Goal: Task Accomplishment & Management: Manage account settings

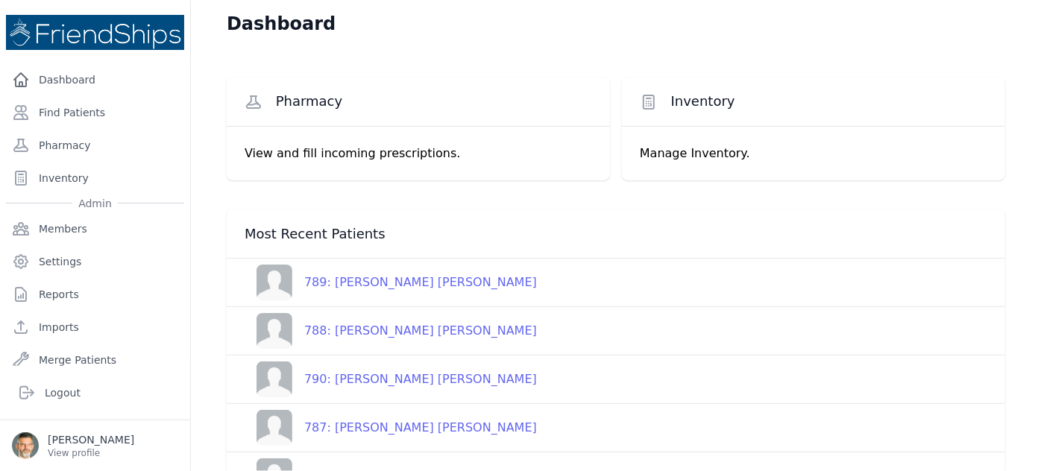
click at [354, 282] on div "789: [PERSON_NAME] [PERSON_NAME]" at bounding box center [414, 283] width 244 height 18
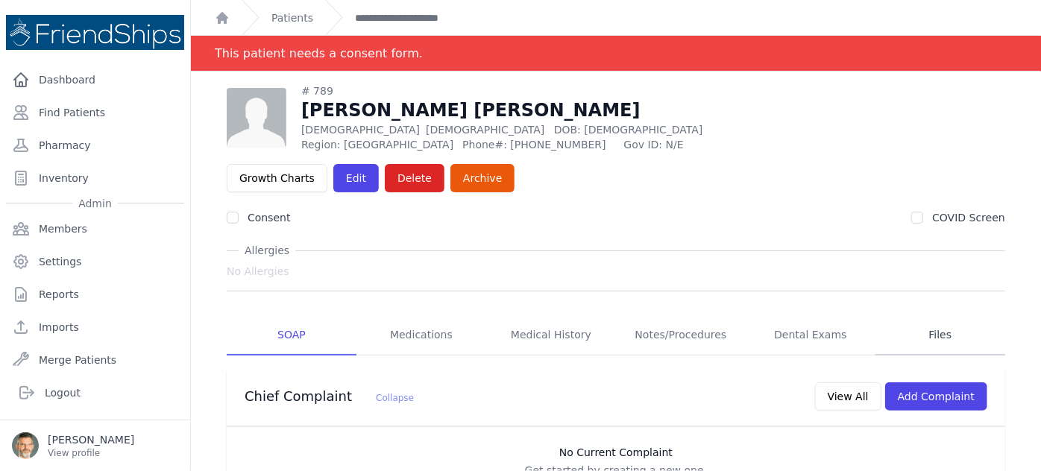
click at [929, 315] on link "Files" at bounding box center [940, 335] width 130 height 40
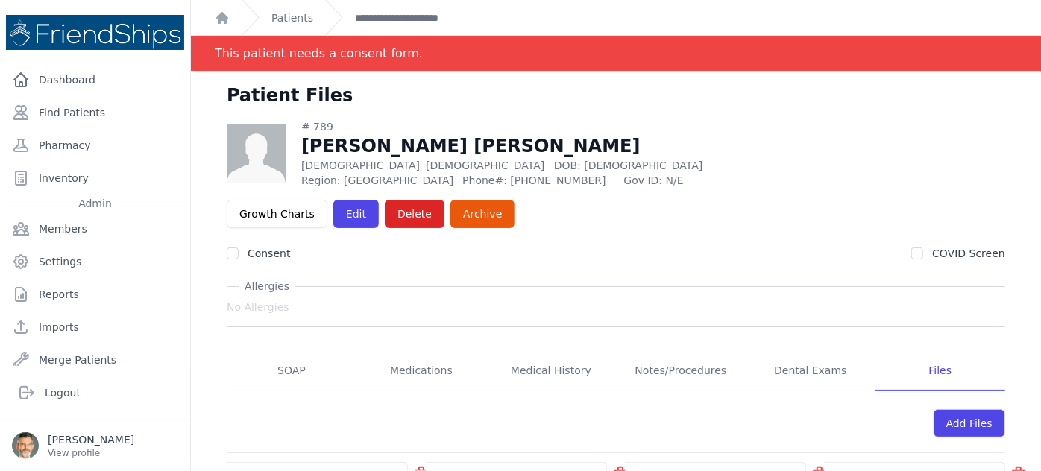
click at [306, 470] on link "PXL_20250921_122315280.jpg" at bounding box center [320, 476] width 162 height 12
click at [488, 470] on link "PXL_20250921_122347555.jpg" at bounding box center [519, 476] width 162 height 12
click at [678, 470] on link "PXL_20250921_122839150.jpg" at bounding box center [718, 476] width 162 height 12
click at [886, 470] on link "PXL_20250921_122948501.jpg" at bounding box center [917, 476] width 162 height 12
click at [289, 351] on link "SOAP" at bounding box center [292, 371] width 130 height 40
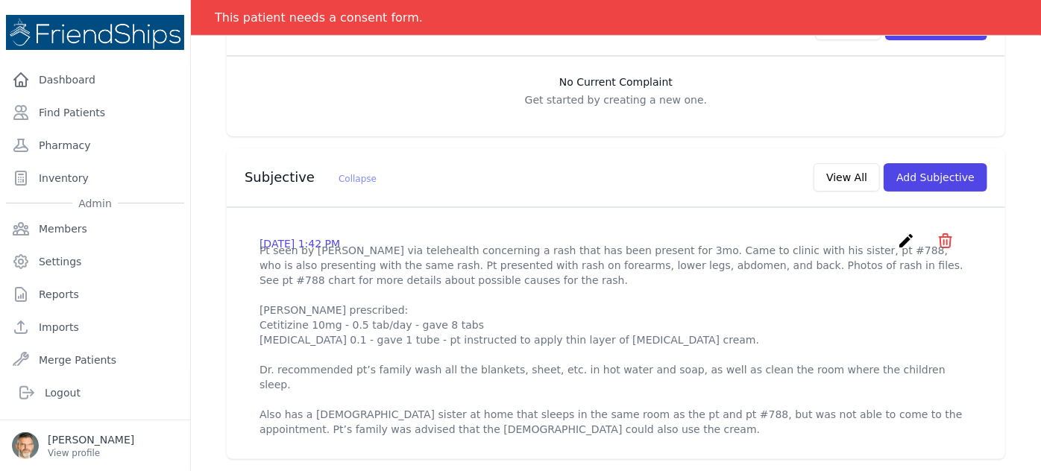
scroll to position [474, 0]
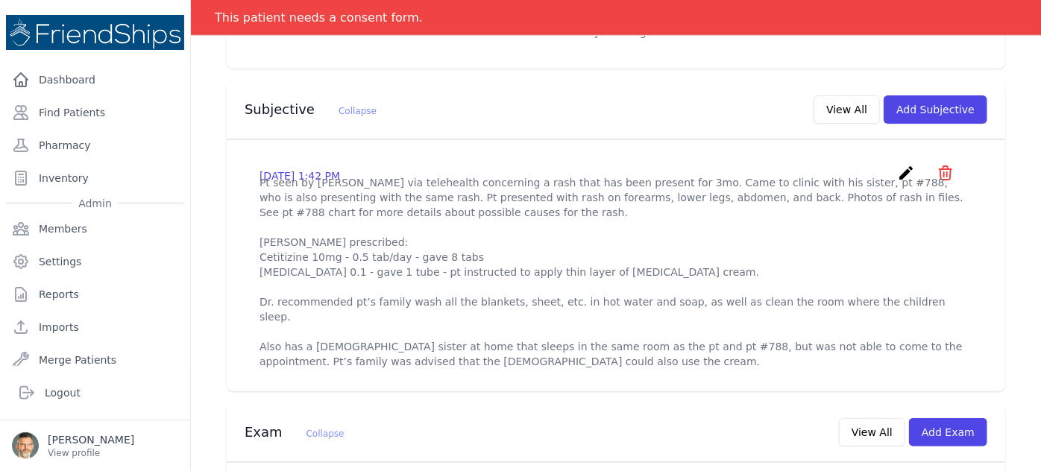
drag, startPoint x: 894, startPoint y: 132, endPoint x: 876, endPoint y: 133, distance: 18.6
click at [897, 164] on icon "create" at bounding box center [906, 173] width 18 height 18
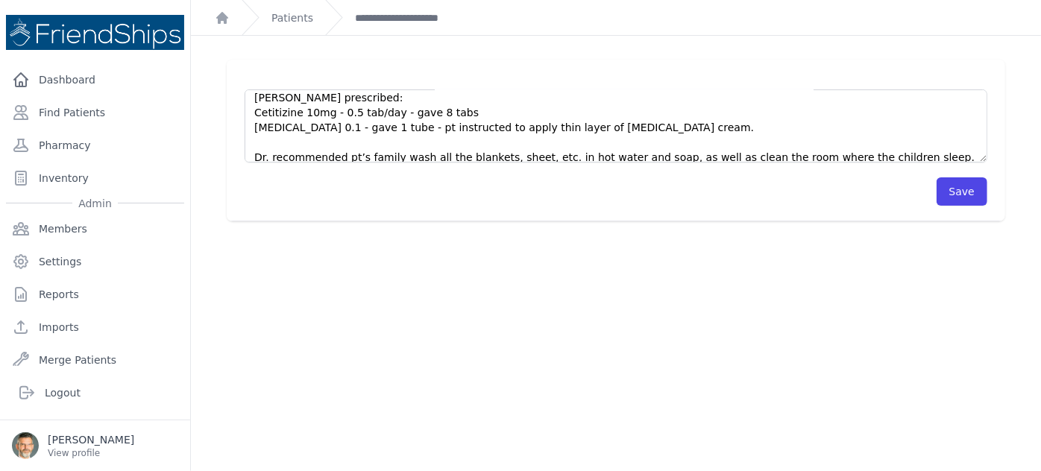
scroll to position [119, 0]
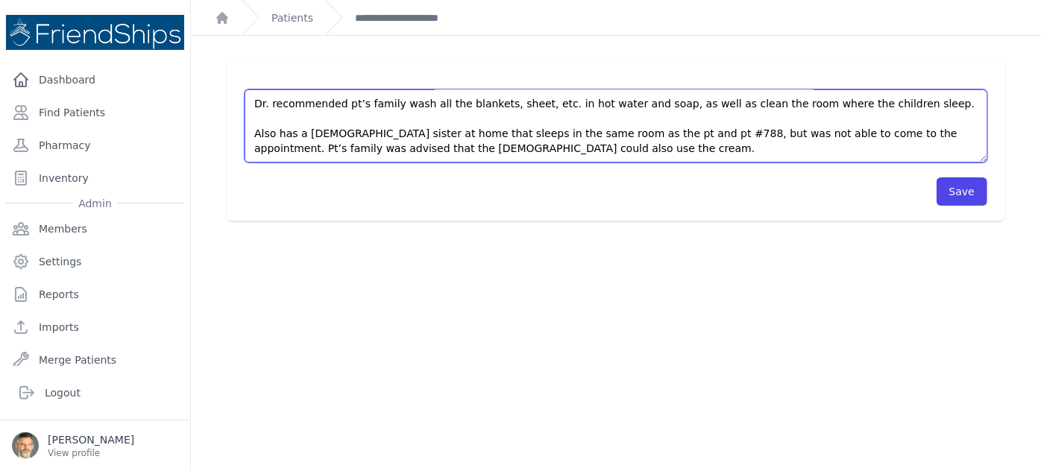
click at [545, 146] on textarea "Pt seen by [PERSON_NAME] via telehealth concerning a rash that has been present…" at bounding box center [615, 125] width 742 height 73
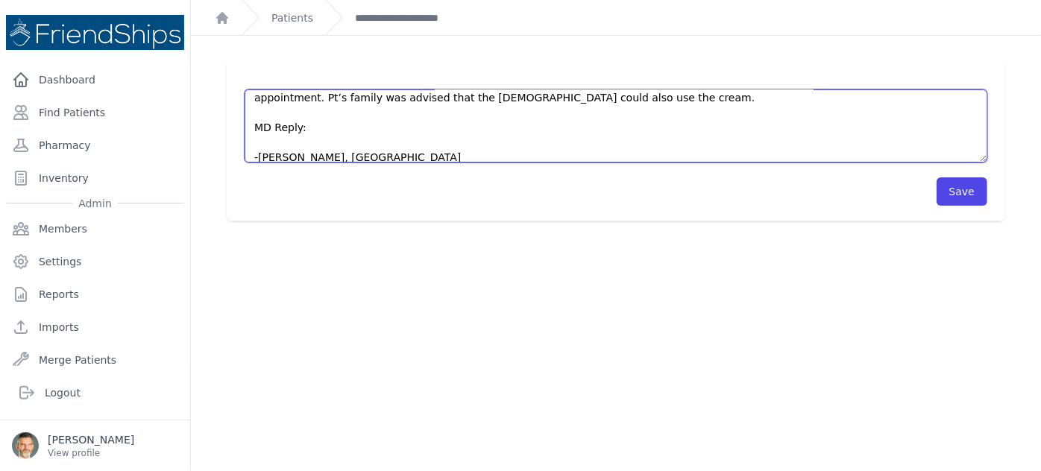
scroll to position [194, 0]
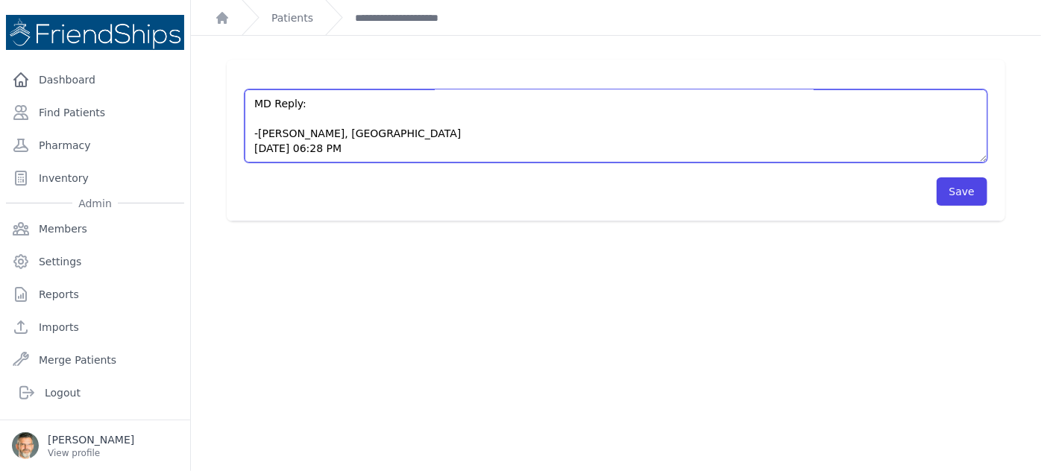
click at [257, 118] on textarea "Pt seen by [PERSON_NAME] via telehealth concerning a rash that has been present…" at bounding box center [615, 125] width 742 height 73
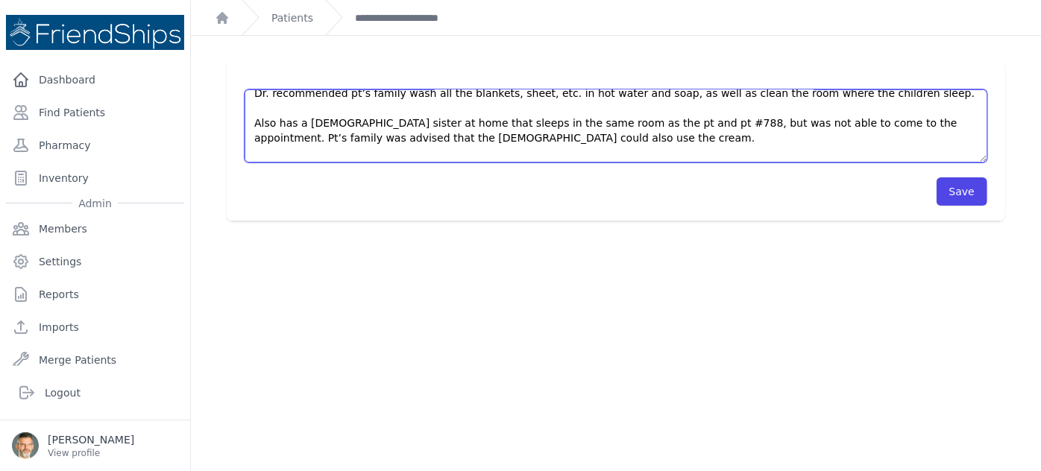
scroll to position [0, 0]
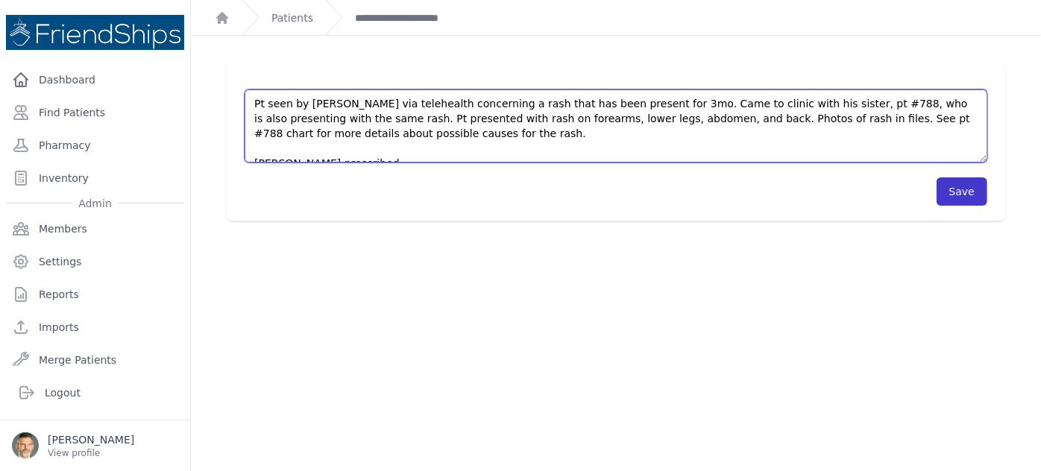
type textarea "Pt seen by [PERSON_NAME] via telehealth concerning a rash that has been present…"
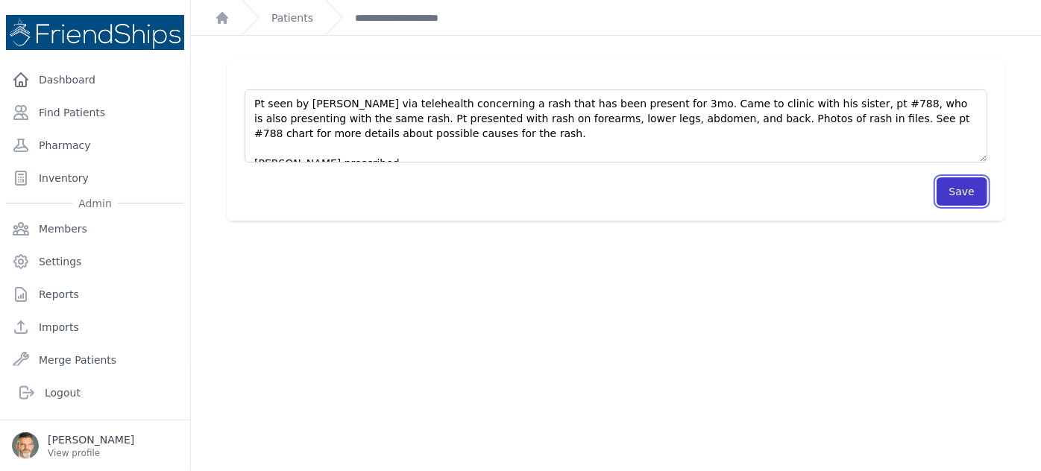
drag, startPoint x: 952, startPoint y: 195, endPoint x: 933, endPoint y: 183, distance: 21.7
click at [947, 190] on button "Save" at bounding box center [961, 191] width 51 height 28
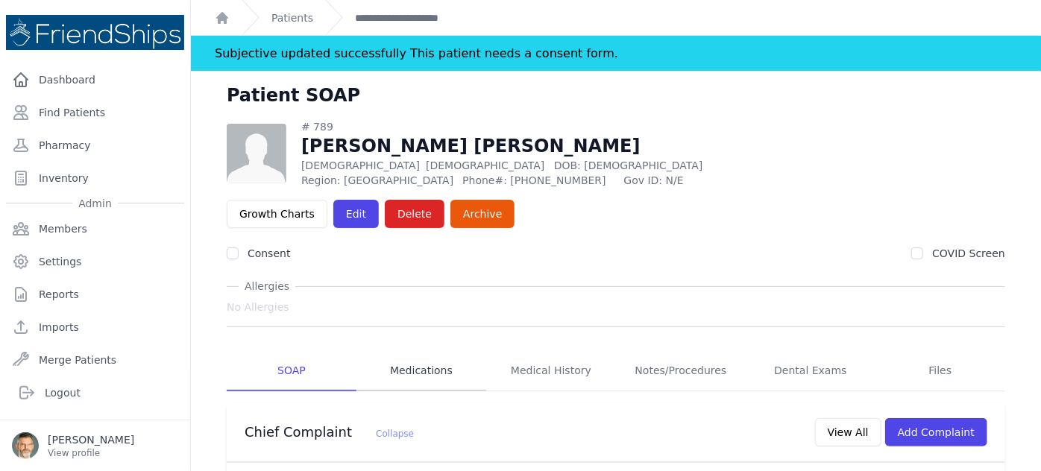
click at [409, 351] on link "Medications" at bounding box center [421, 371] width 130 height 40
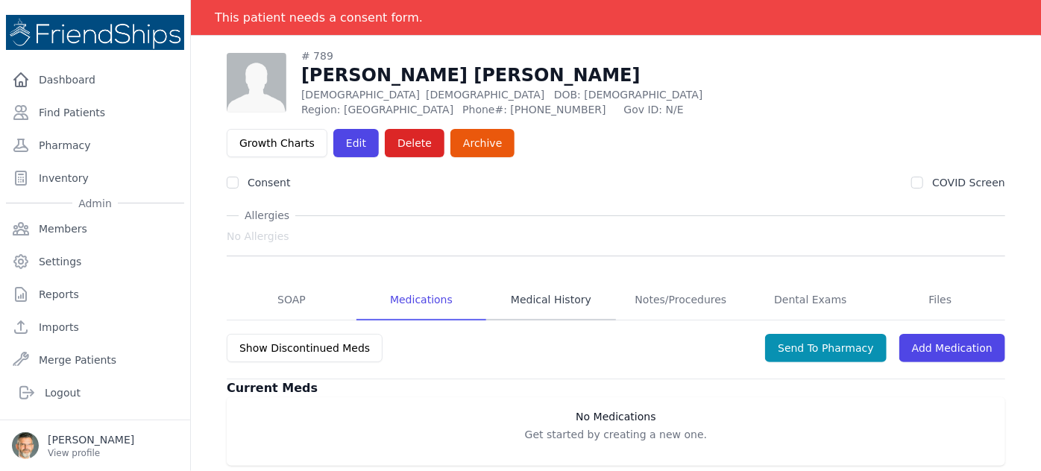
scroll to position [72, 0]
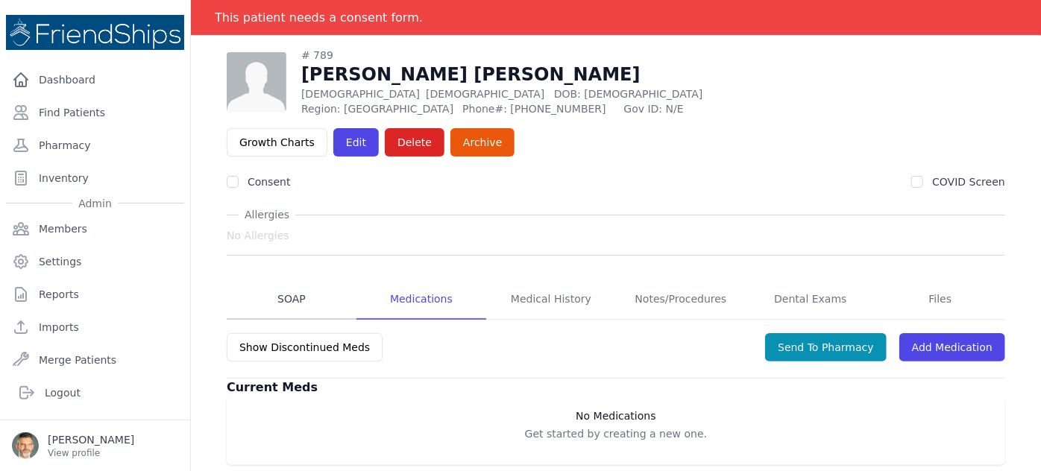
click at [286, 280] on link "SOAP" at bounding box center [292, 300] width 130 height 40
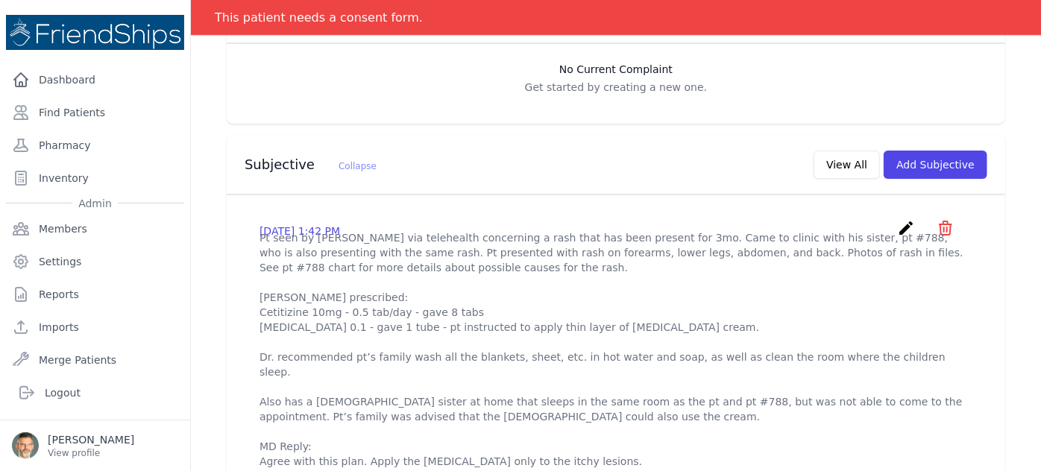
scroll to position [338, 0]
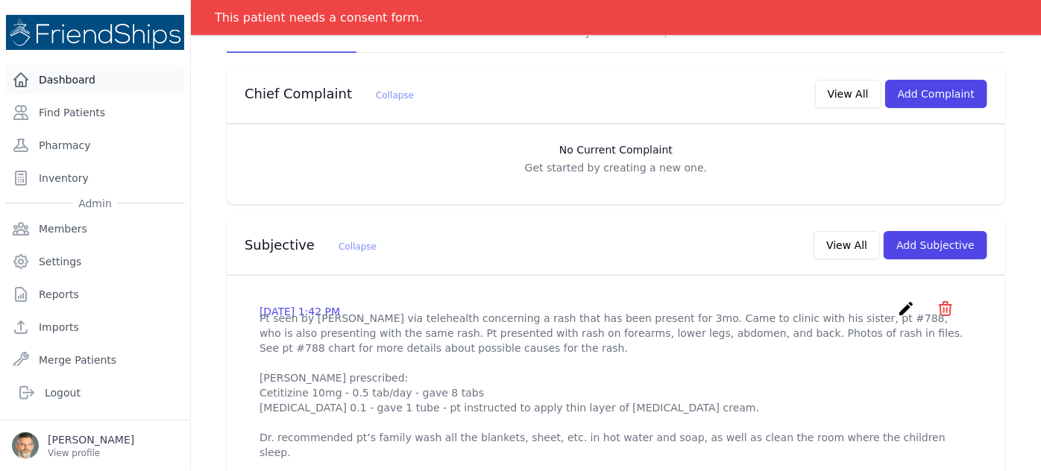
click at [57, 72] on link "Dashboard" at bounding box center [95, 80] width 178 height 30
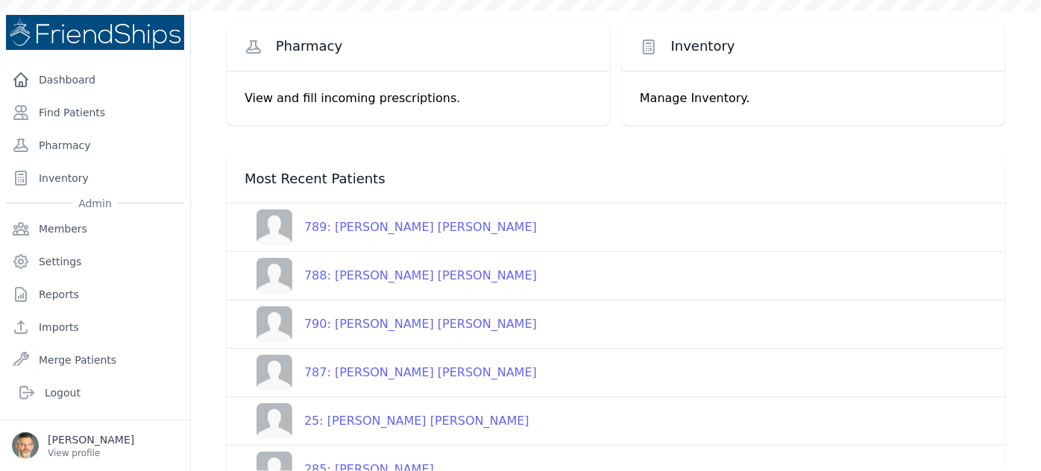
scroll to position [135, 0]
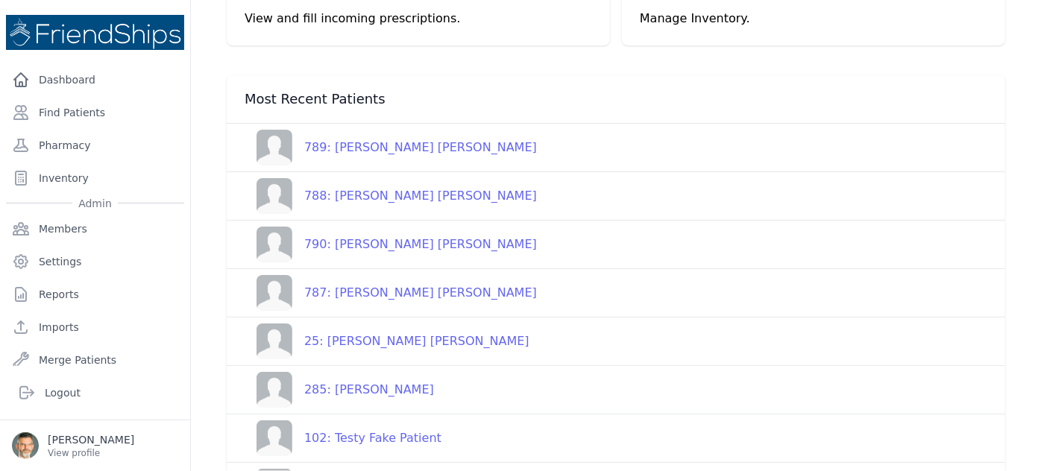
click at [354, 195] on div "788: [PERSON_NAME] [PERSON_NAME]" at bounding box center [414, 196] width 244 height 18
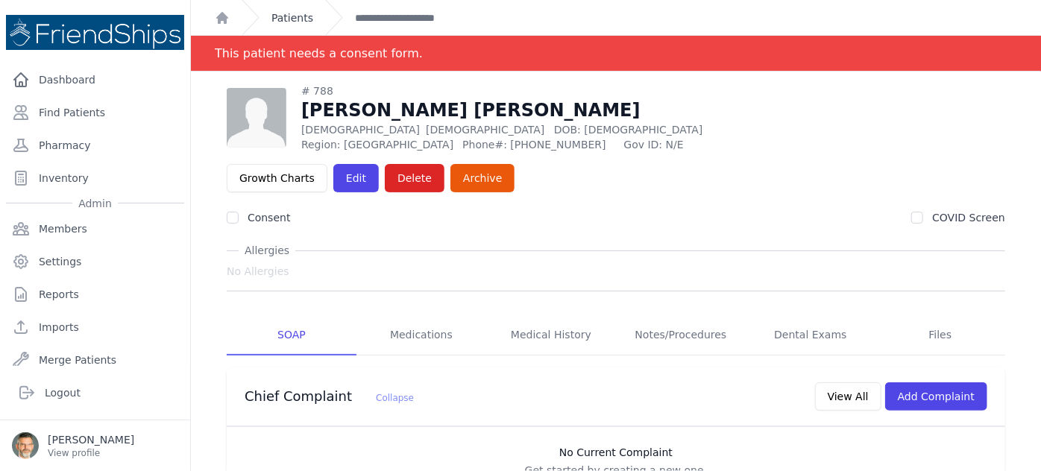
click at [289, 11] on link "Patients" at bounding box center [292, 17] width 42 height 15
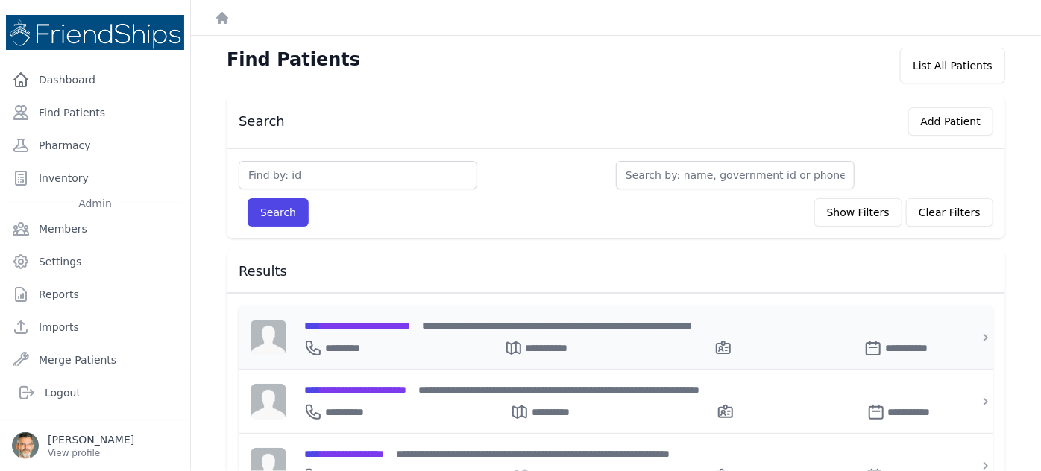
click at [370, 323] on span "**********" at bounding box center [357, 326] width 106 height 10
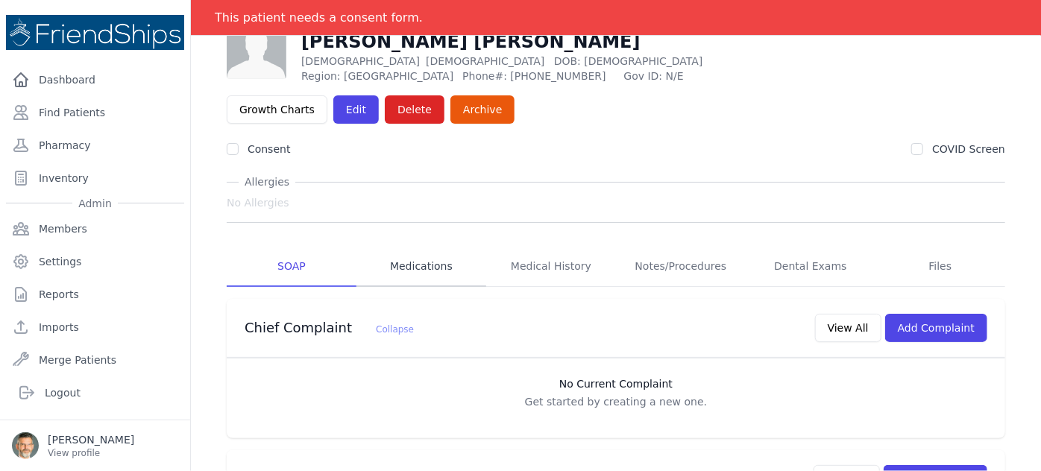
scroll to position [67, 0]
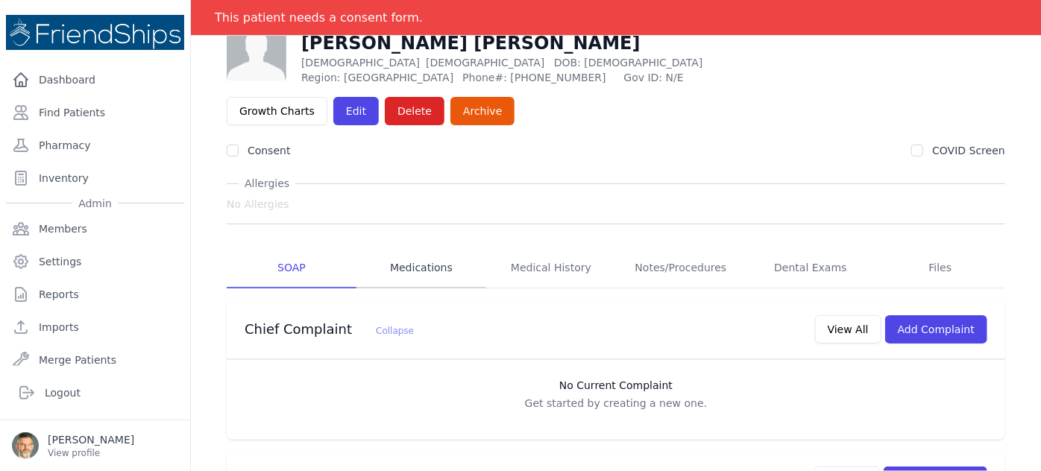
click at [423, 248] on link "Medications" at bounding box center [421, 268] width 130 height 40
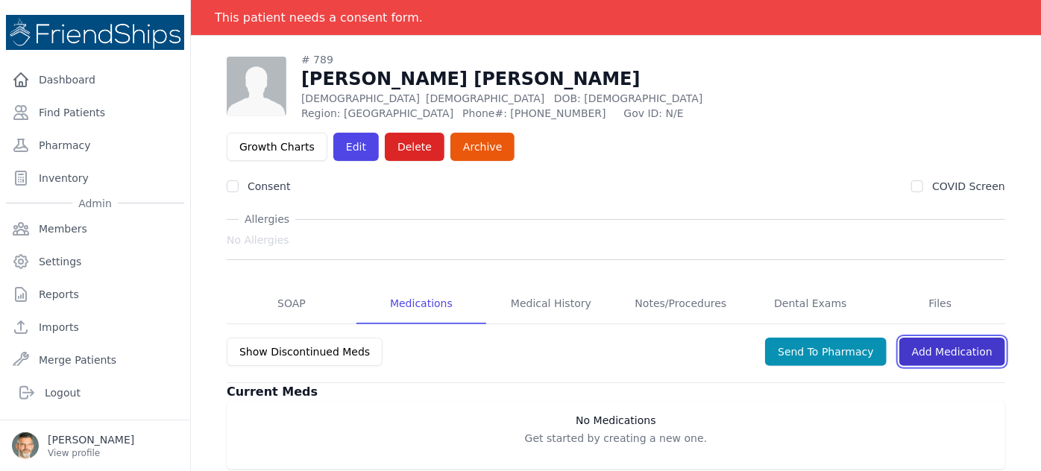
click at [930, 338] on link "Add Medication" at bounding box center [952, 352] width 106 height 28
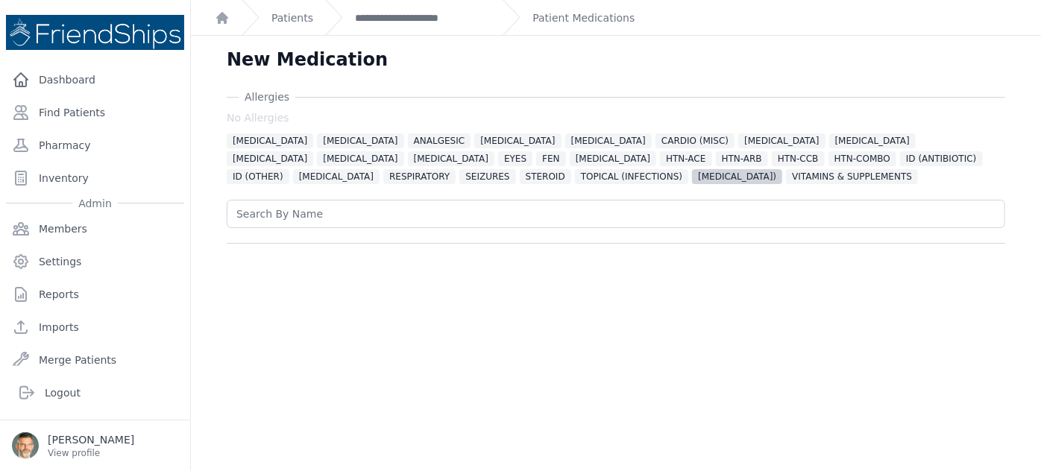
click at [692, 172] on span "TOPICAL (STEROID)" at bounding box center [737, 176] width 90 height 15
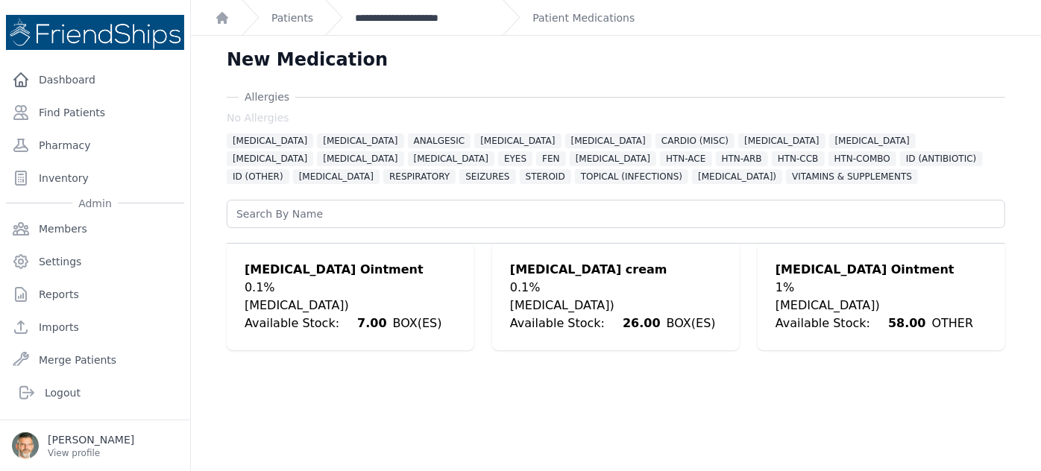
click at [382, 19] on link "**********" at bounding box center [423, 17] width 136 height 15
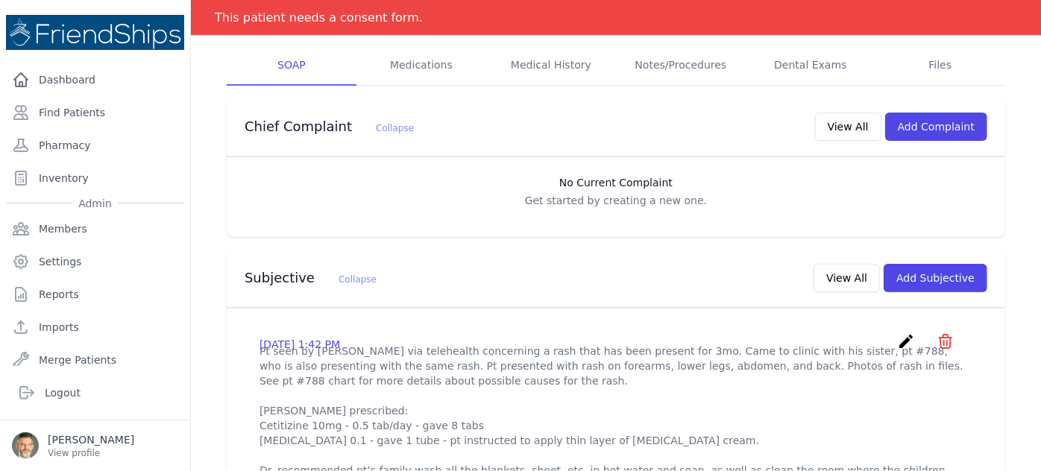
scroll to position [67, 0]
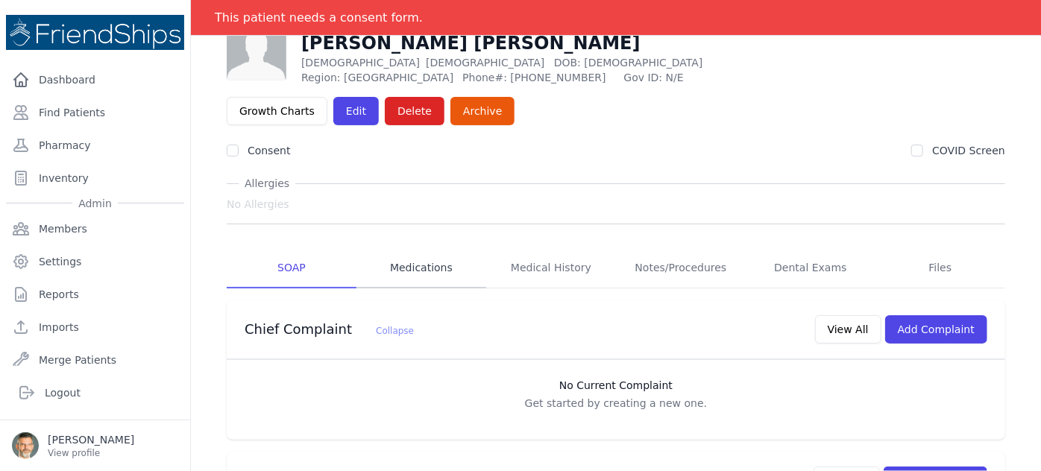
click at [416, 248] on link "Medications" at bounding box center [421, 268] width 130 height 40
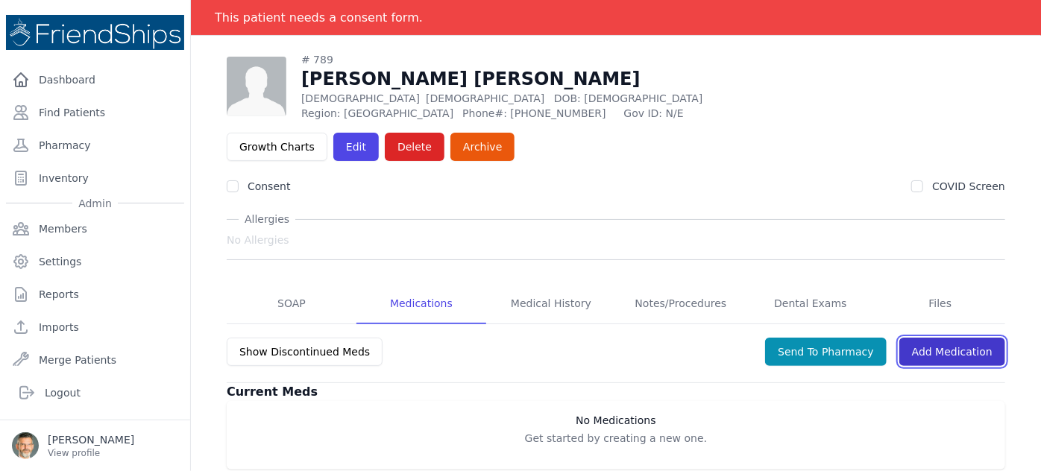
click at [938, 338] on link "Add Medication" at bounding box center [952, 352] width 106 height 28
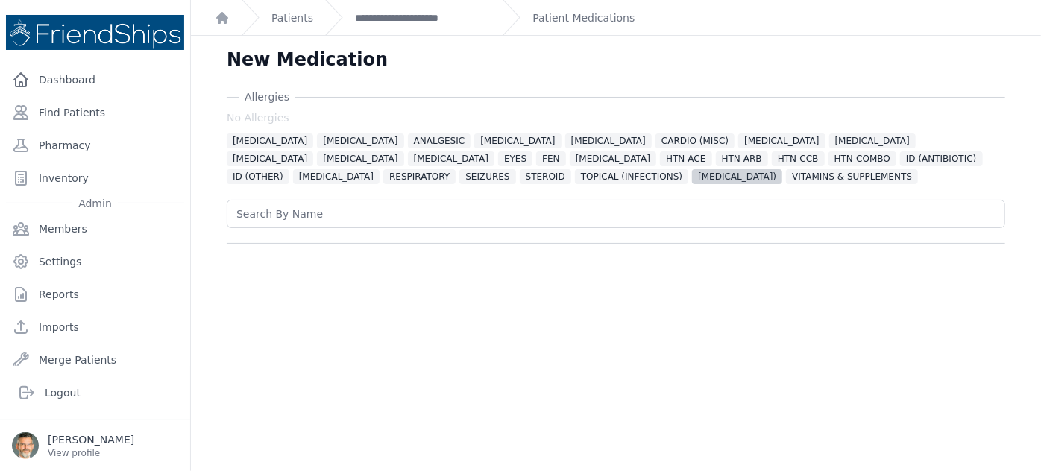
click at [692, 174] on span "TOPICAL (STEROID)" at bounding box center [737, 176] width 90 height 15
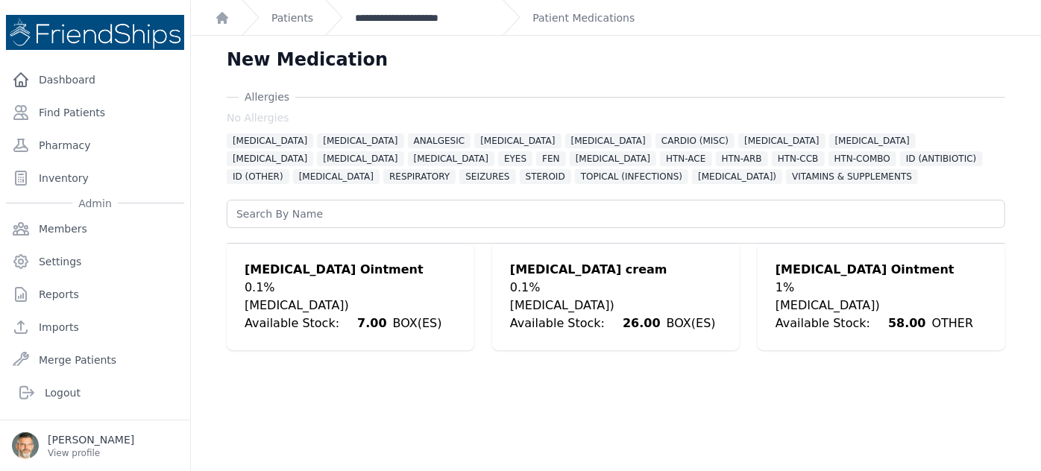
click at [387, 16] on link "**********" at bounding box center [423, 17] width 136 height 15
